Goal: Transaction & Acquisition: Purchase product/service

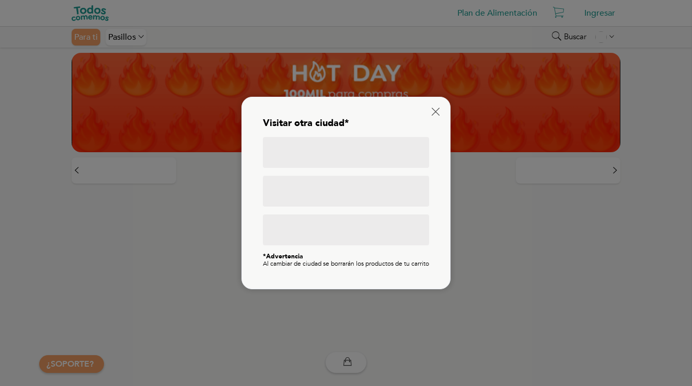
click at [395, 140] on div at bounding box center [346, 152] width 166 height 31
click at [379, 147] on div at bounding box center [346, 152] width 166 height 31
click at [433, 108] on icon at bounding box center [436, 112] width 8 height 8
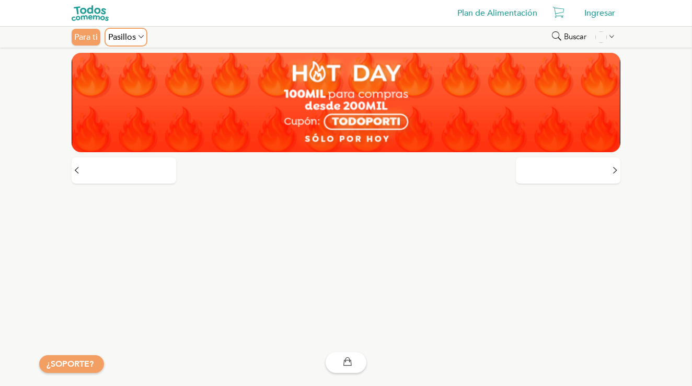
click at [135, 39] on div "Pasillos" at bounding box center [126, 37] width 41 height 17
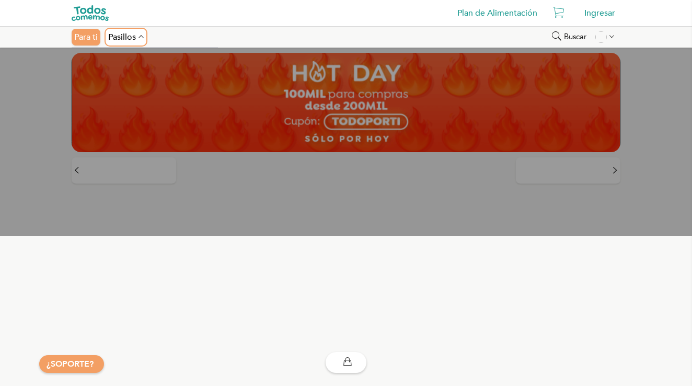
click at [135, 39] on div "Pasillos" at bounding box center [126, 37] width 41 height 17
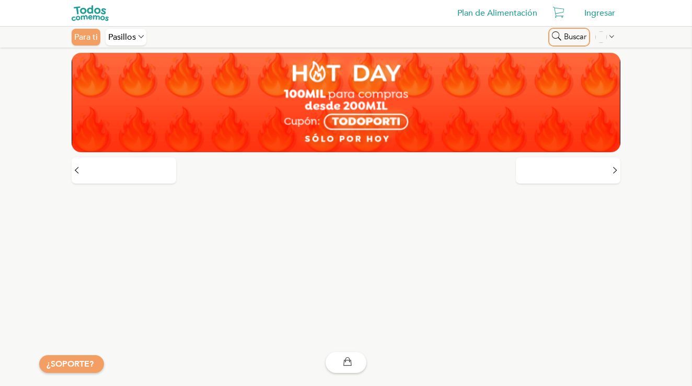
click at [583, 37] on span "Buscar" at bounding box center [575, 36] width 22 height 9
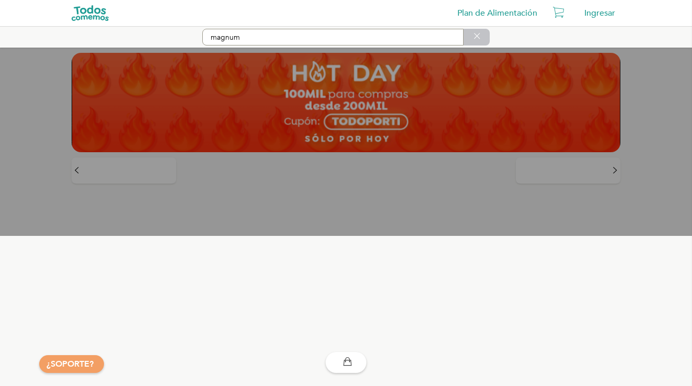
click at [420, 40] on input "magnum" at bounding box center [332, 37] width 261 height 17
type input "magnum"
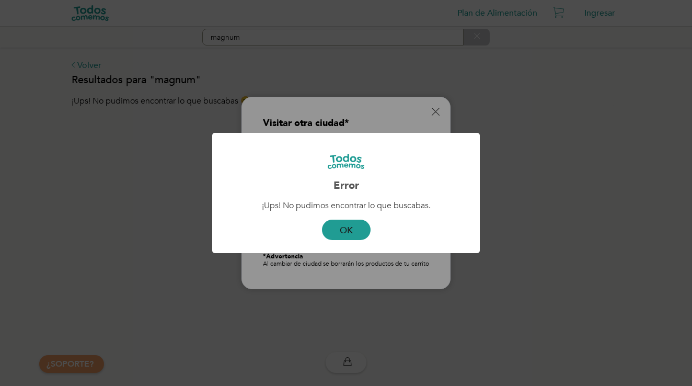
click at [346, 230] on button "OK" at bounding box center [346, 230] width 49 height 20
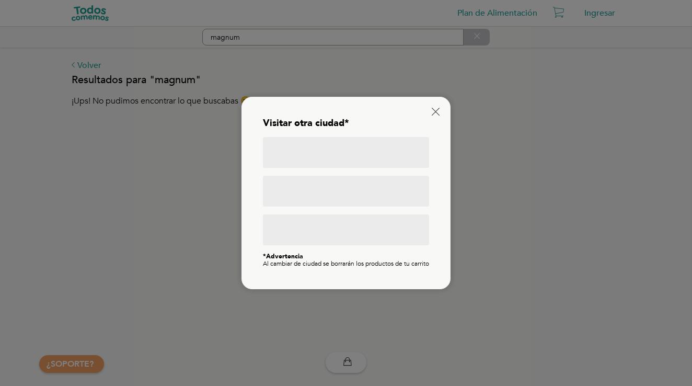
click at [389, 147] on div at bounding box center [346, 152] width 166 height 31
click at [371, 168] on div at bounding box center [346, 152] width 166 height 31
click at [356, 168] on div at bounding box center [346, 152] width 166 height 31
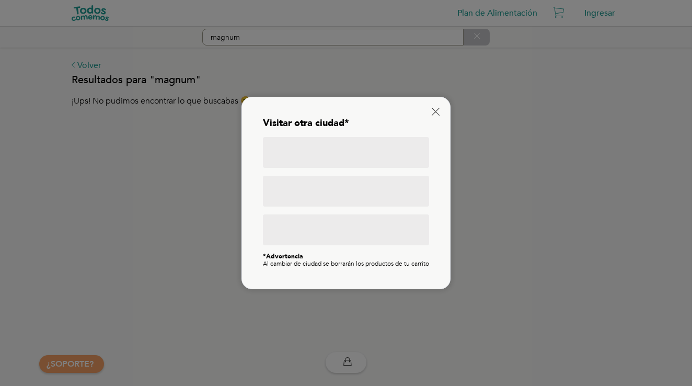
click at [356, 168] on div at bounding box center [346, 152] width 166 height 31
click at [313, 118] on h5 "Visitar otra ciudad*" at bounding box center [346, 123] width 166 height 11
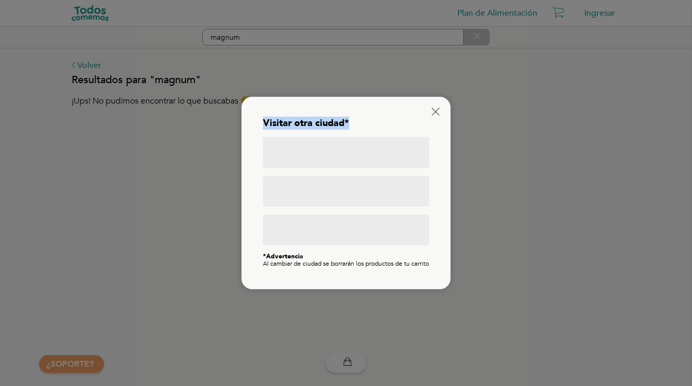
click at [313, 118] on h5 "Visitar otra ciudad*" at bounding box center [346, 123] width 166 height 11
click at [315, 144] on div at bounding box center [346, 152] width 166 height 31
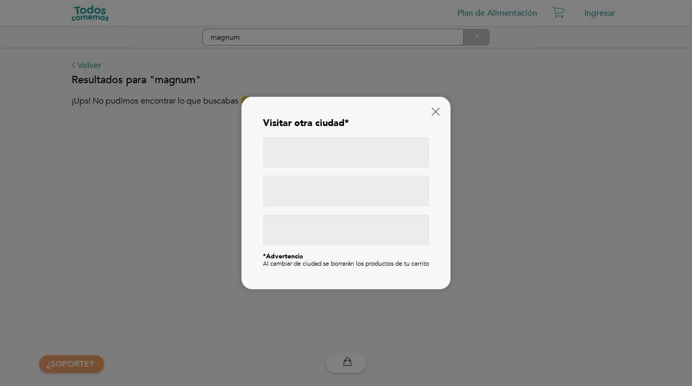
click at [315, 144] on div at bounding box center [346, 152] width 166 height 31
click at [442, 109] on div "Visitar otra ciudad* *Advertencia Al cambiar de ciudad se borrarán los producto…" at bounding box center [346, 193] width 209 height 192
click at [437, 110] on icon at bounding box center [436, 112] width 8 height 8
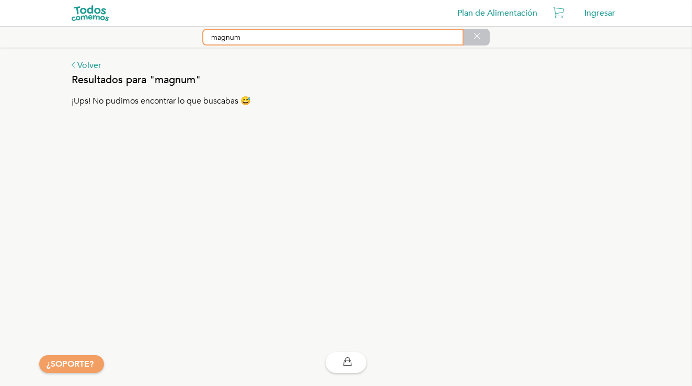
click at [392, 39] on input "magnum" at bounding box center [332, 37] width 261 height 17
click at [397, 41] on input "magnum" at bounding box center [332, 37] width 261 height 17
